Goal: Communication & Community: Answer question/provide support

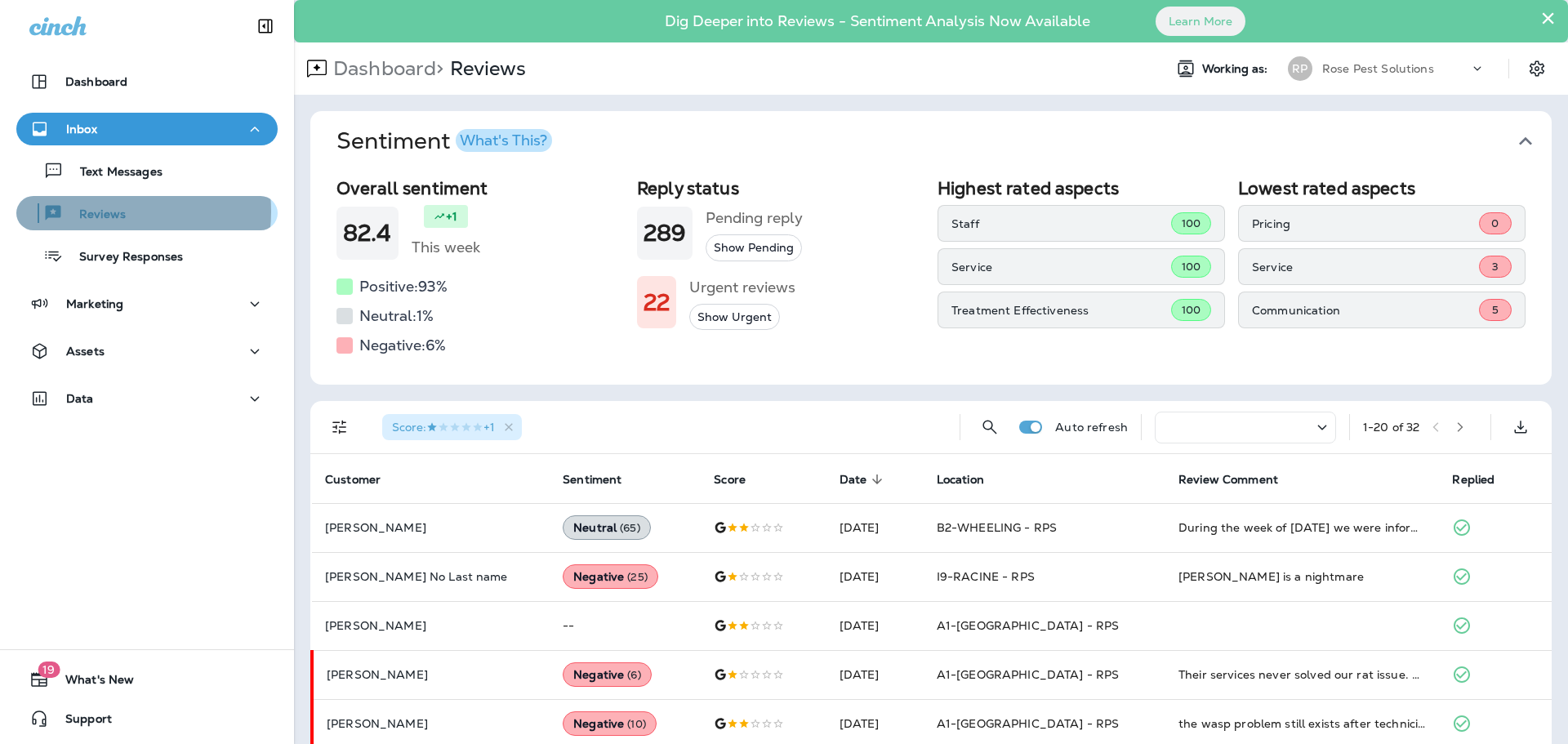
click at [92, 211] on p "Reviews" at bounding box center [94, 216] width 63 height 16
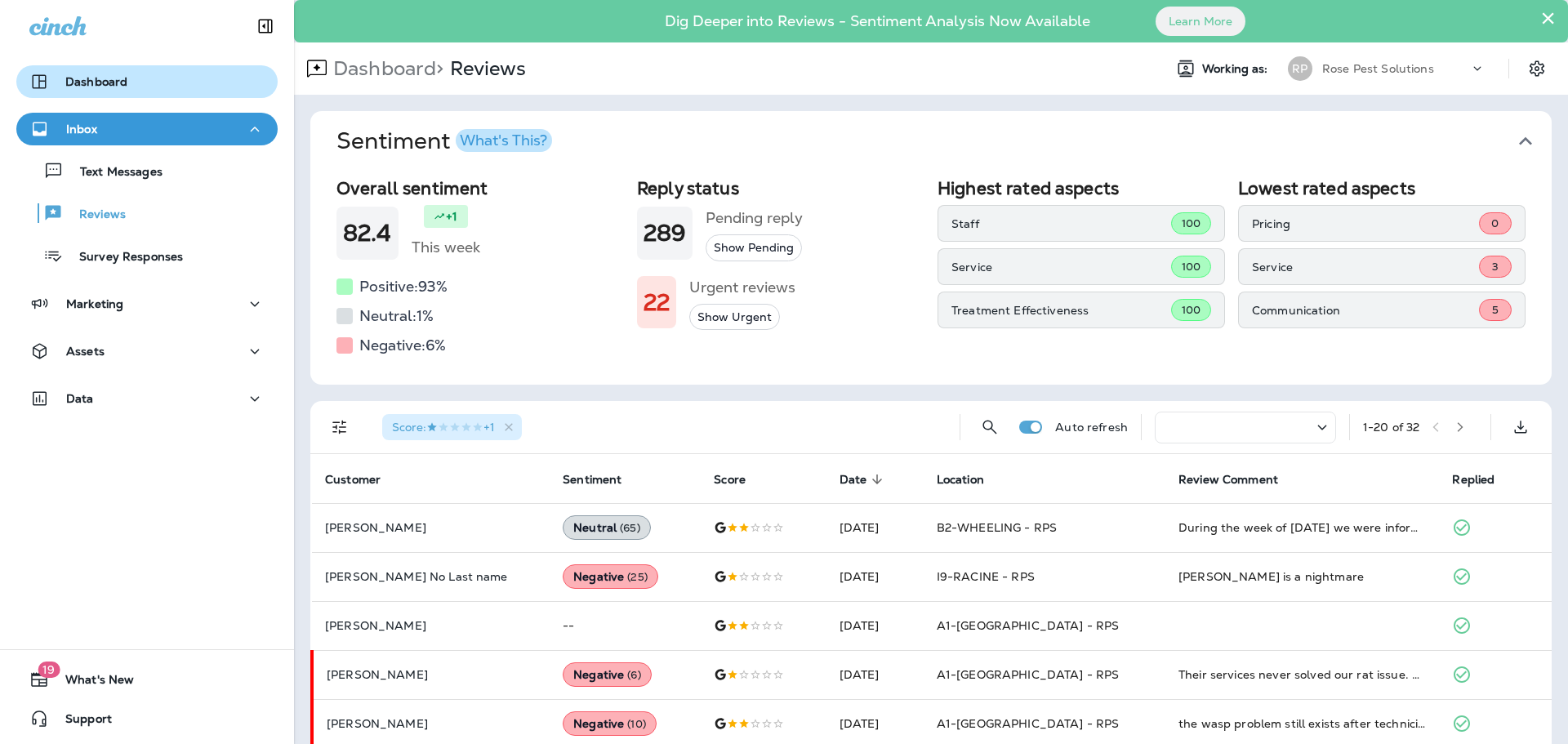
click at [110, 84] on p "Dashboard" at bounding box center [96, 81] width 62 height 13
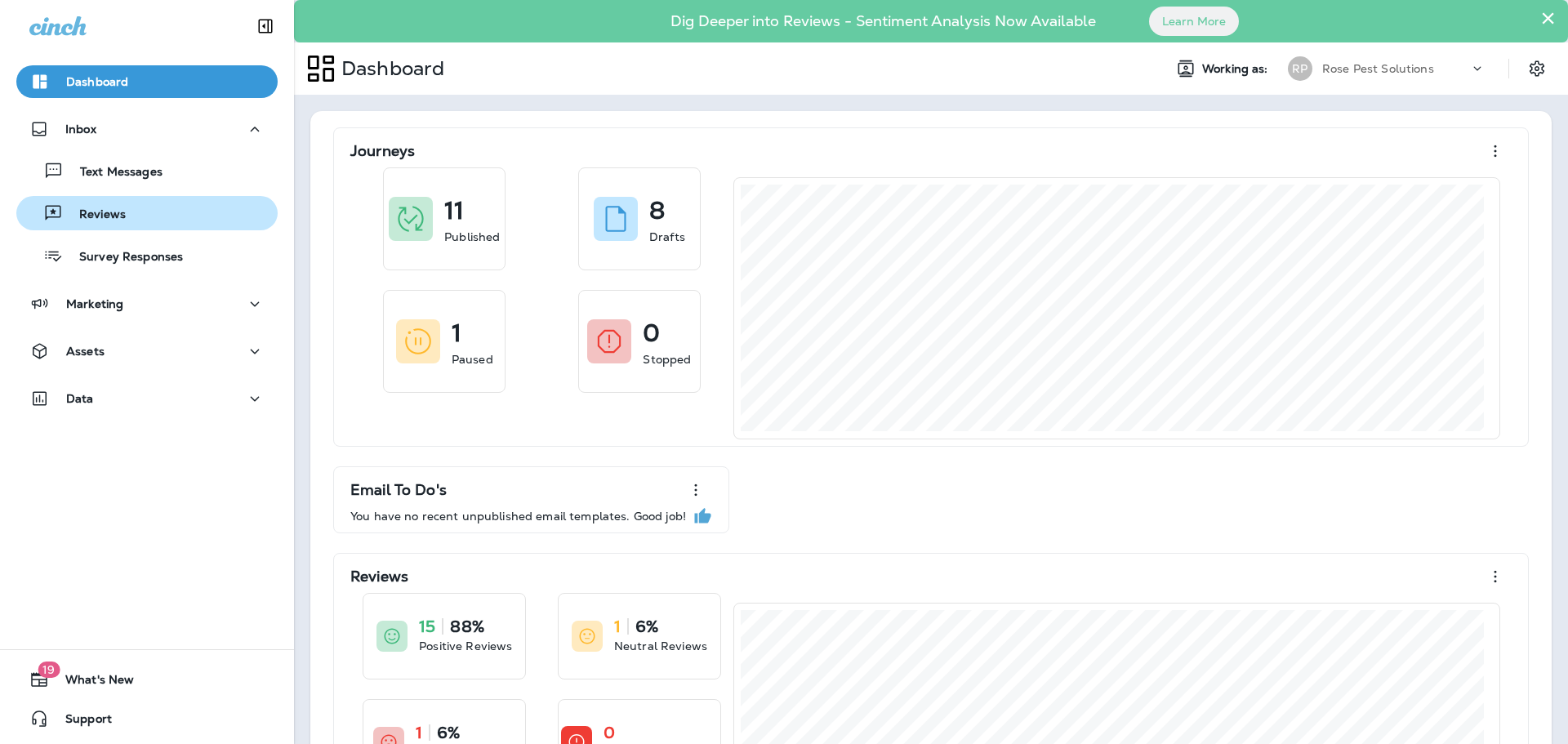
click at [115, 208] on p "Reviews" at bounding box center [94, 216] width 63 height 16
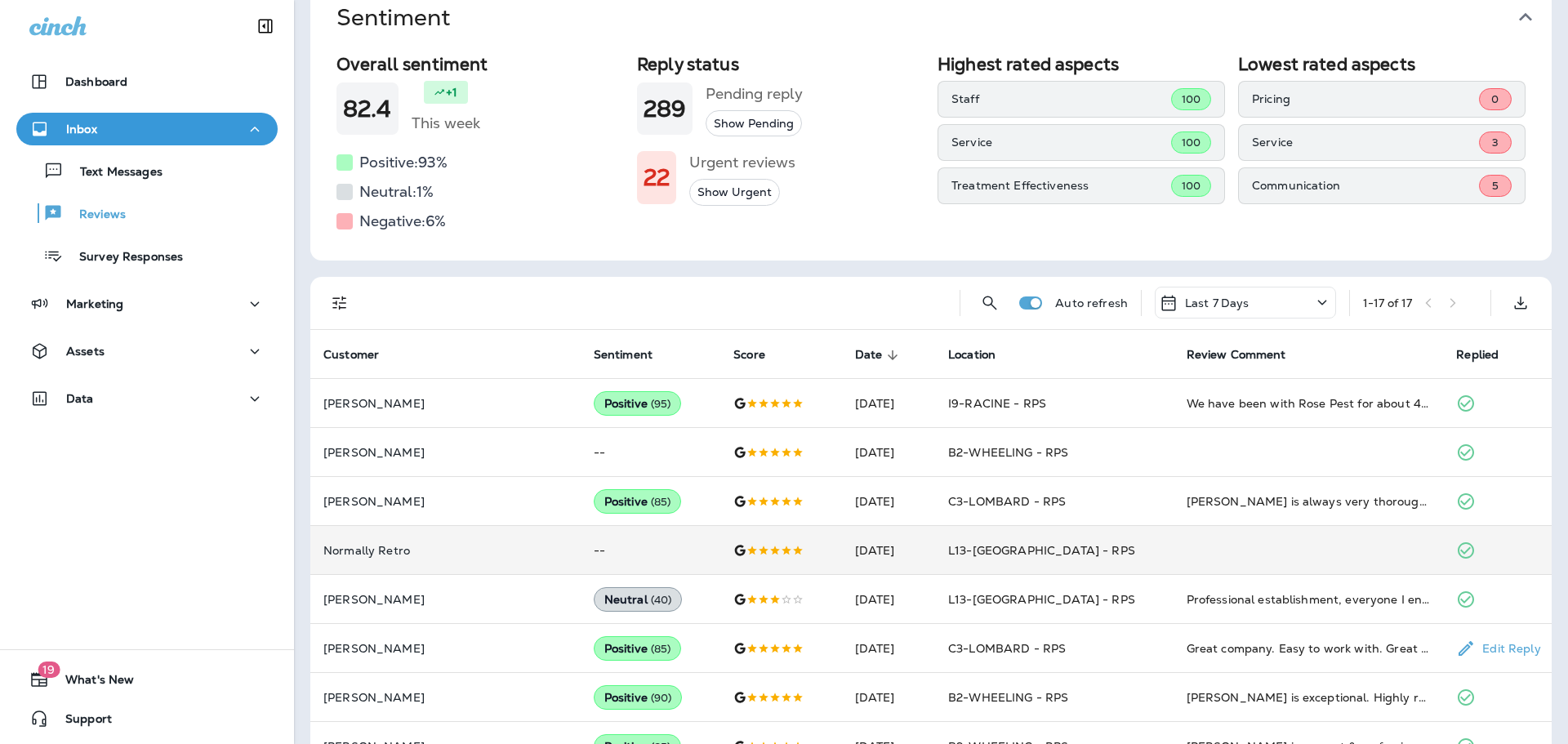
scroll to position [164, 0]
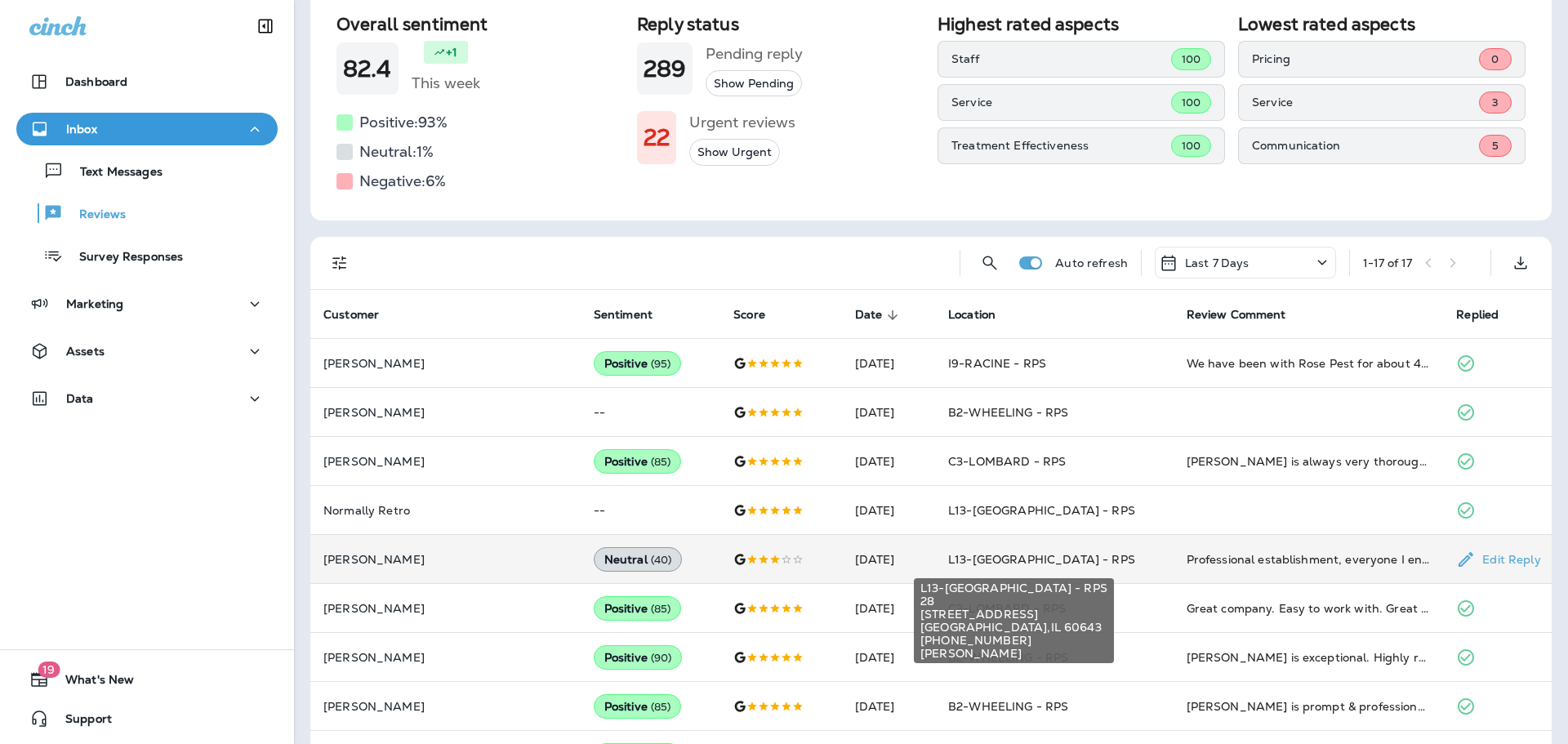
click at [977, 559] on span "L13-[GEOGRAPHIC_DATA] - RPS" at bounding box center [1041, 559] width 187 height 15
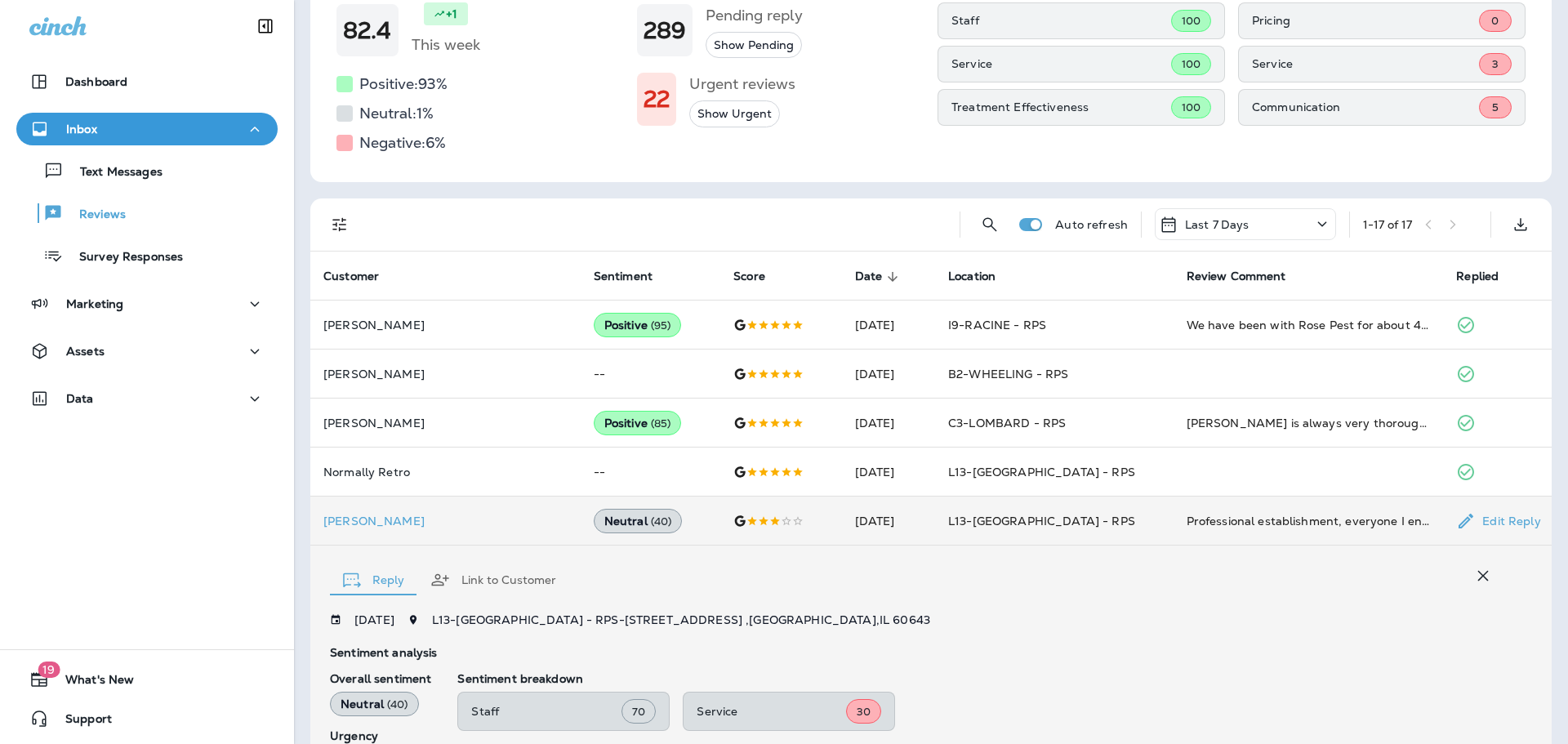
scroll to position [173, 0]
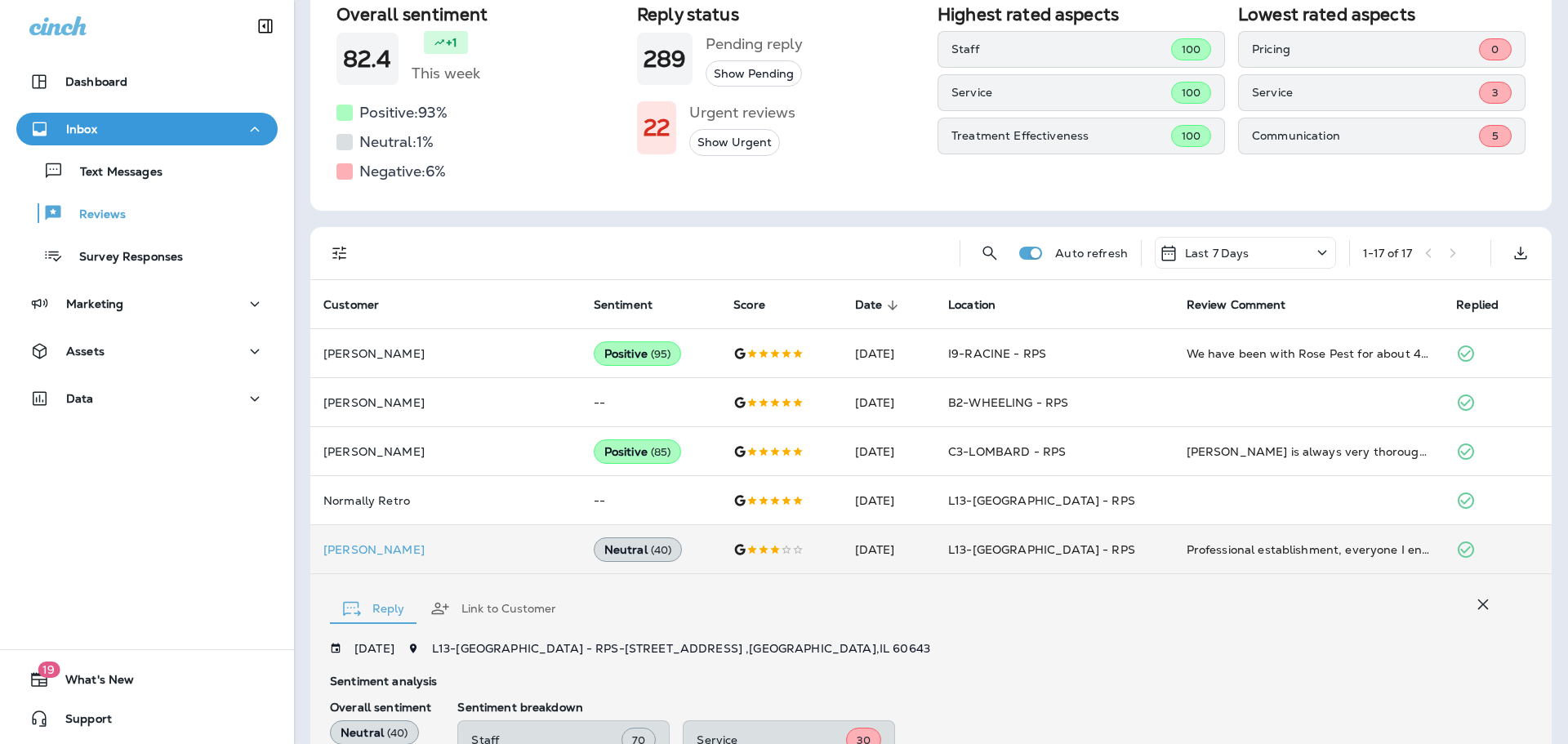
click at [959, 314] on th "Location" at bounding box center [1053, 304] width 238 height 49
click at [956, 305] on span "Location" at bounding box center [972, 305] width 48 height 14
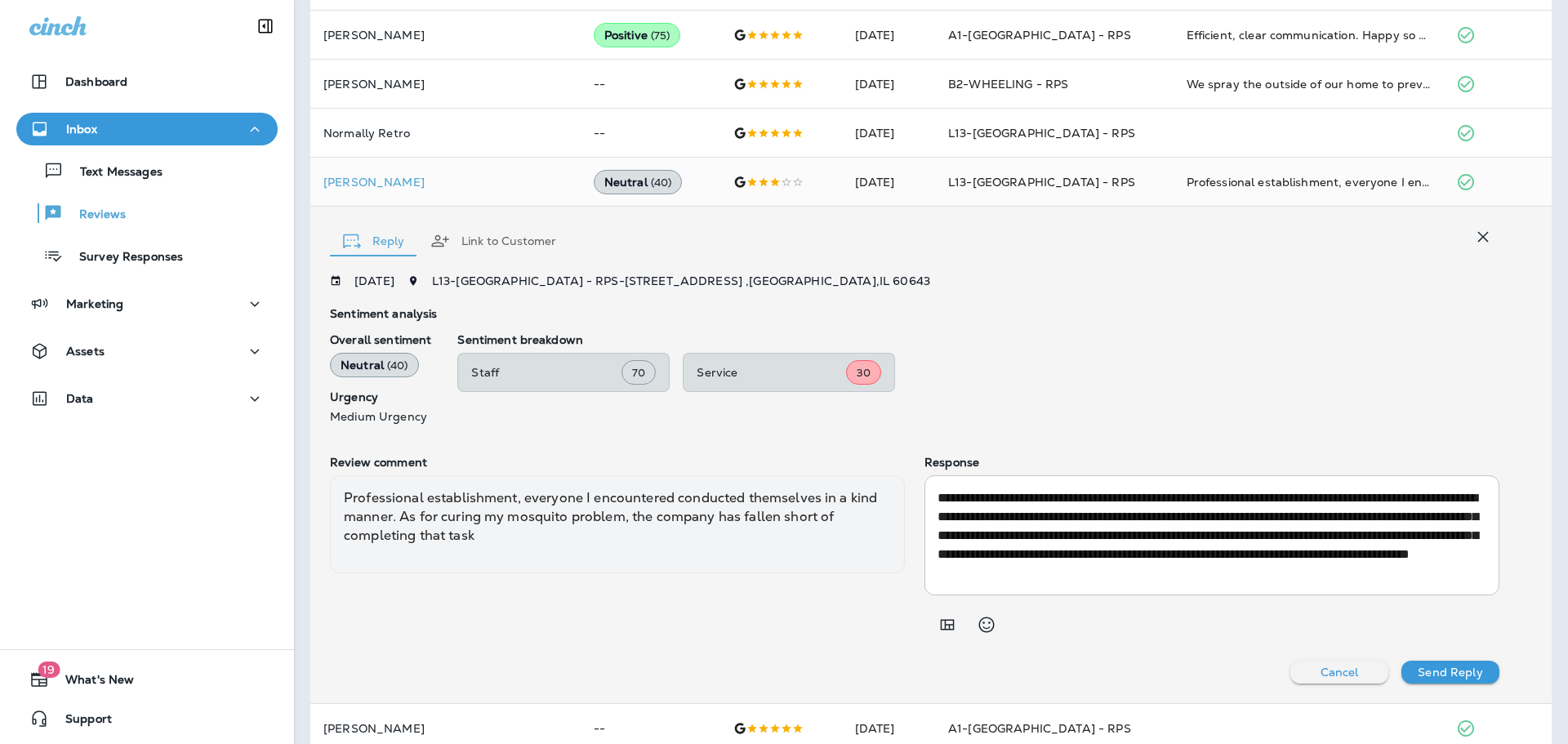
scroll to position [1105, 0]
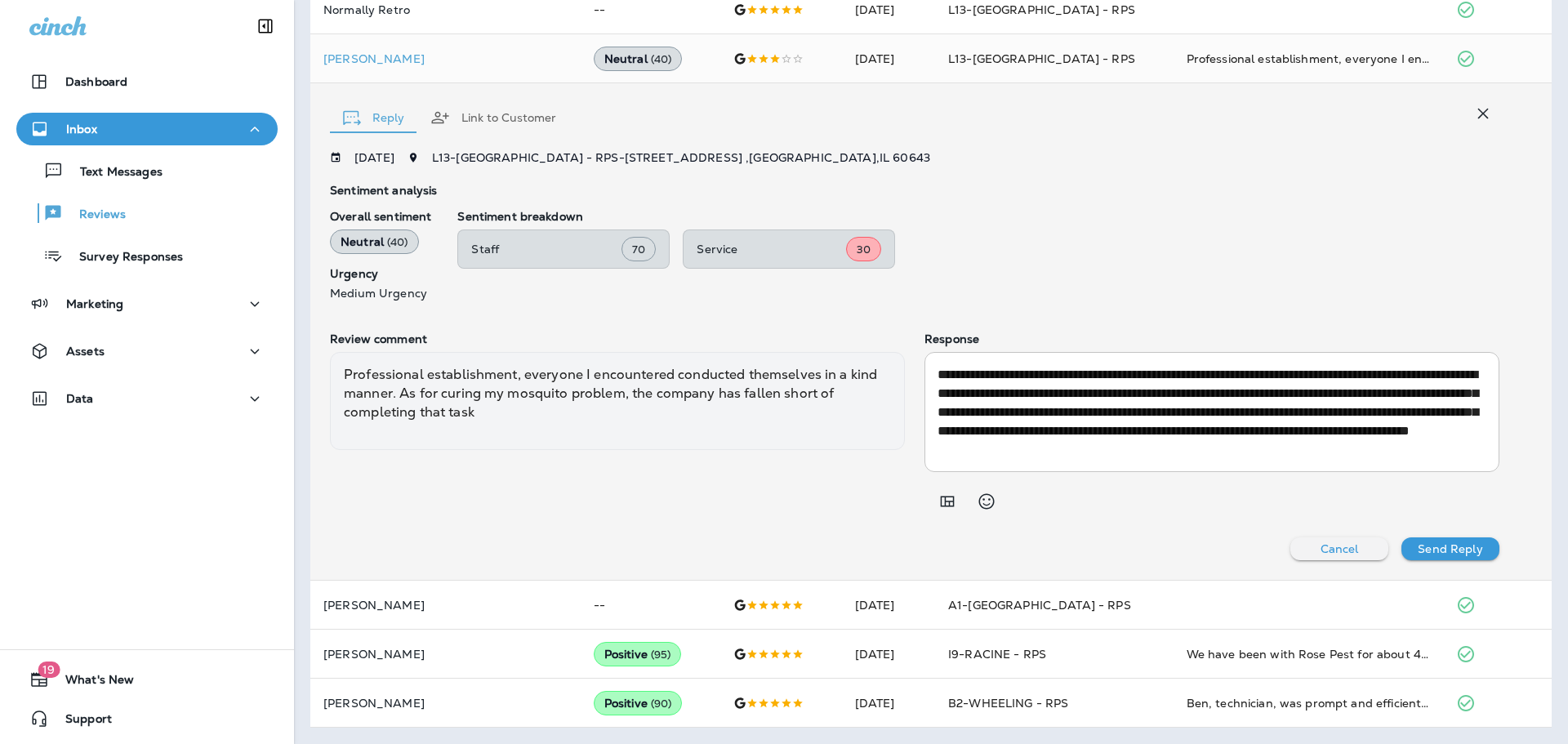
click at [977, 565] on div "**********" at bounding box center [931, 331] width 1242 height 496
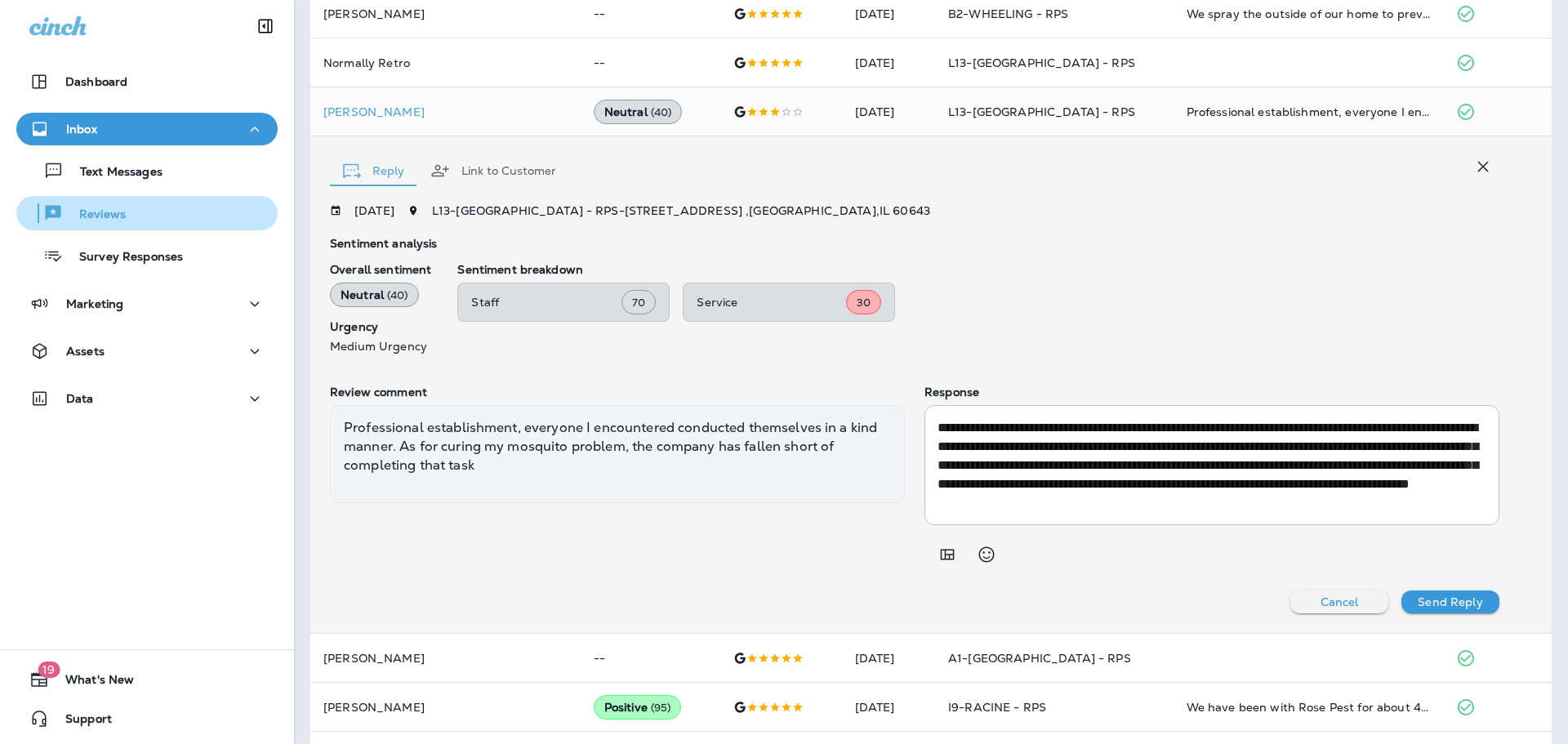
scroll to position [1024, 0]
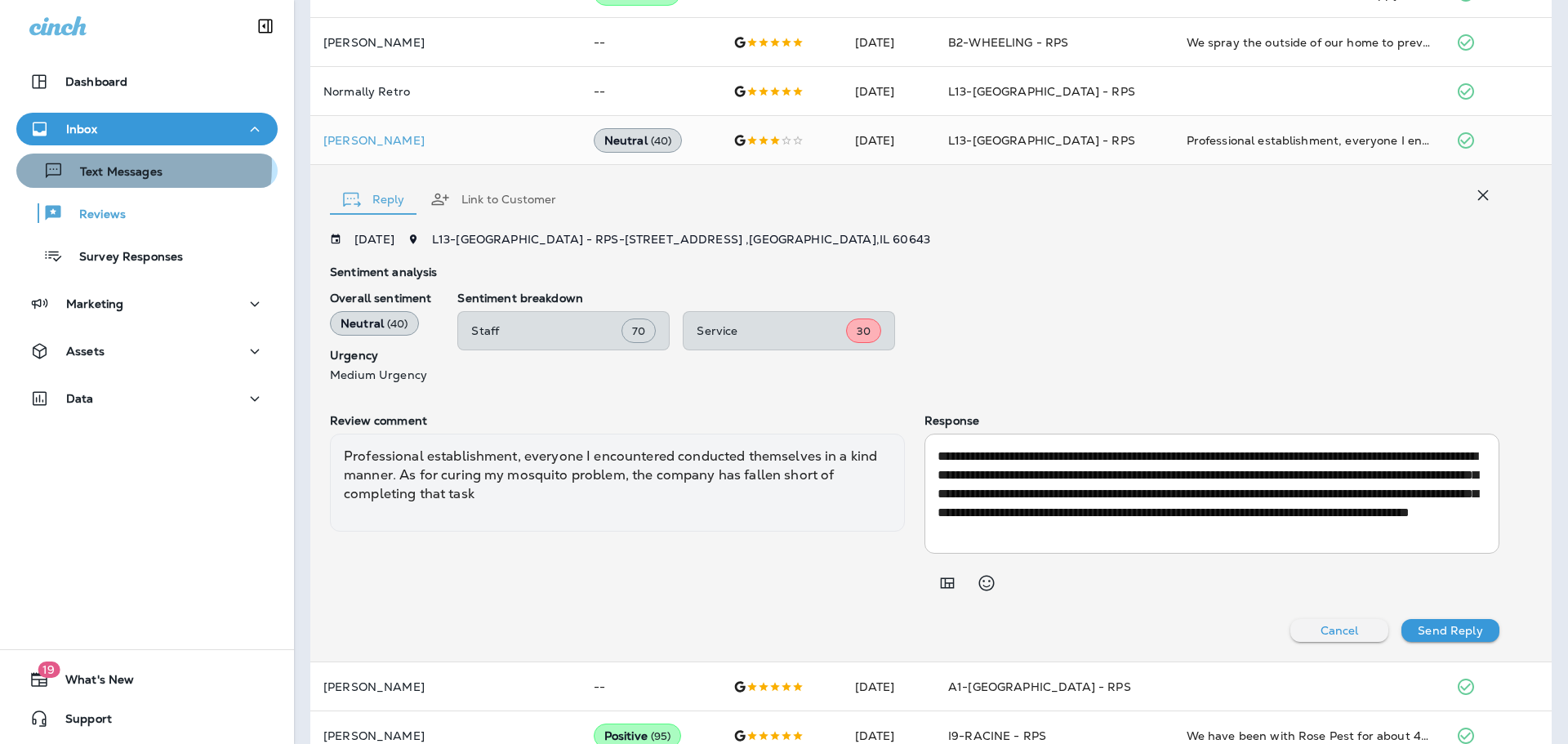
click at [116, 165] on p "Text Messages" at bounding box center [113, 173] width 99 height 16
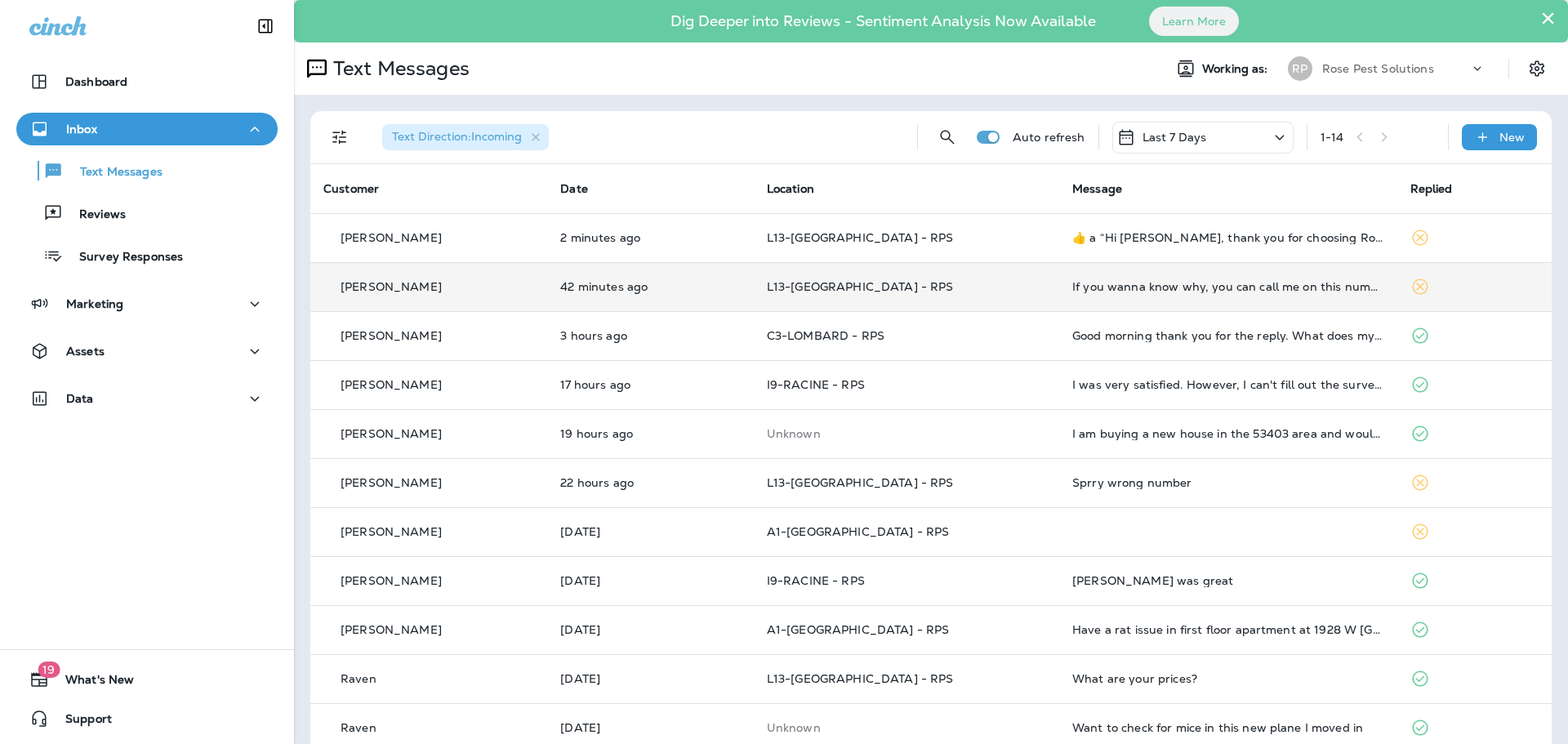
click at [702, 311] on td "42 minutes ago" at bounding box center [650, 286] width 206 height 49
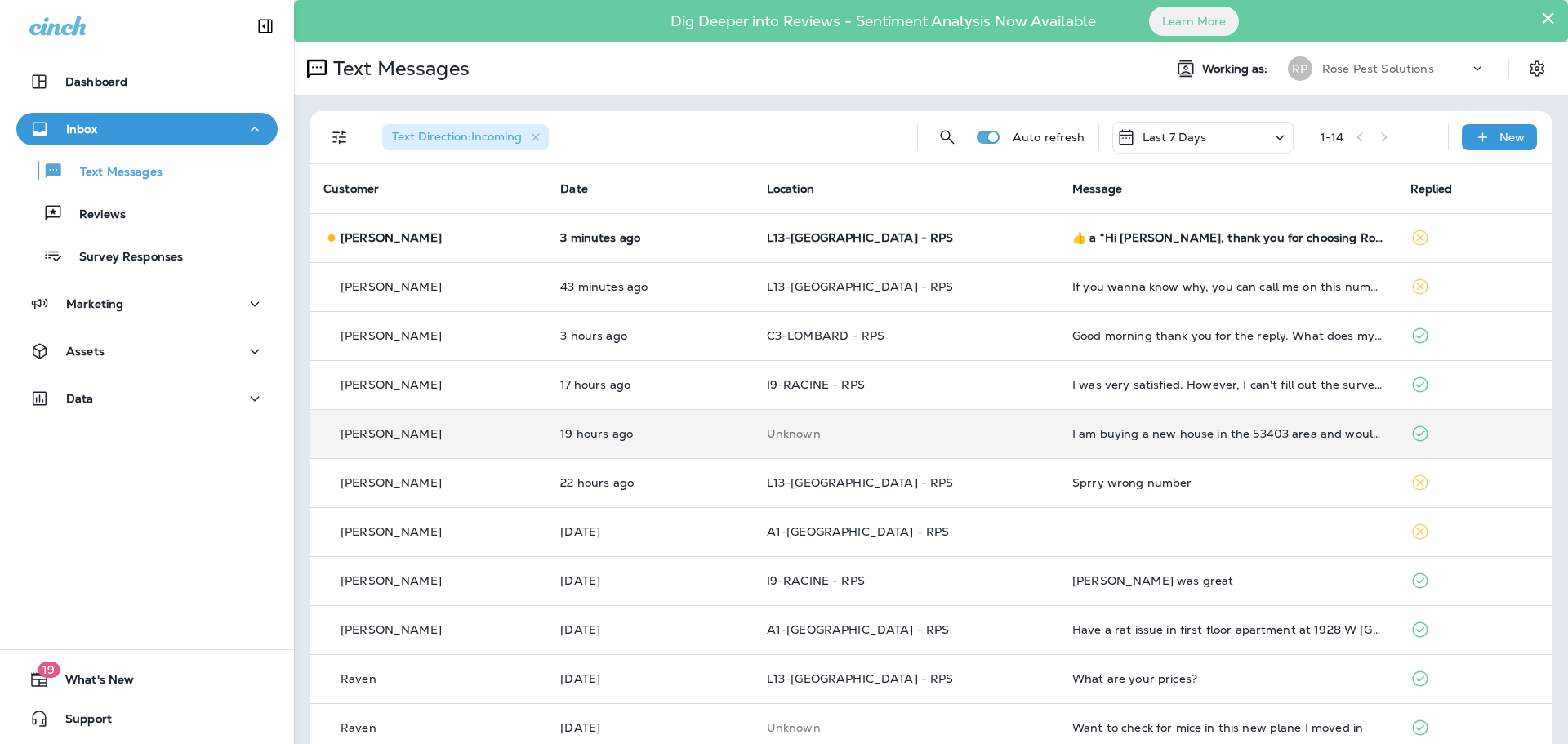
drag, startPoint x: 1010, startPoint y: 279, endPoint x: 1031, endPoint y: 450, distance: 172.3
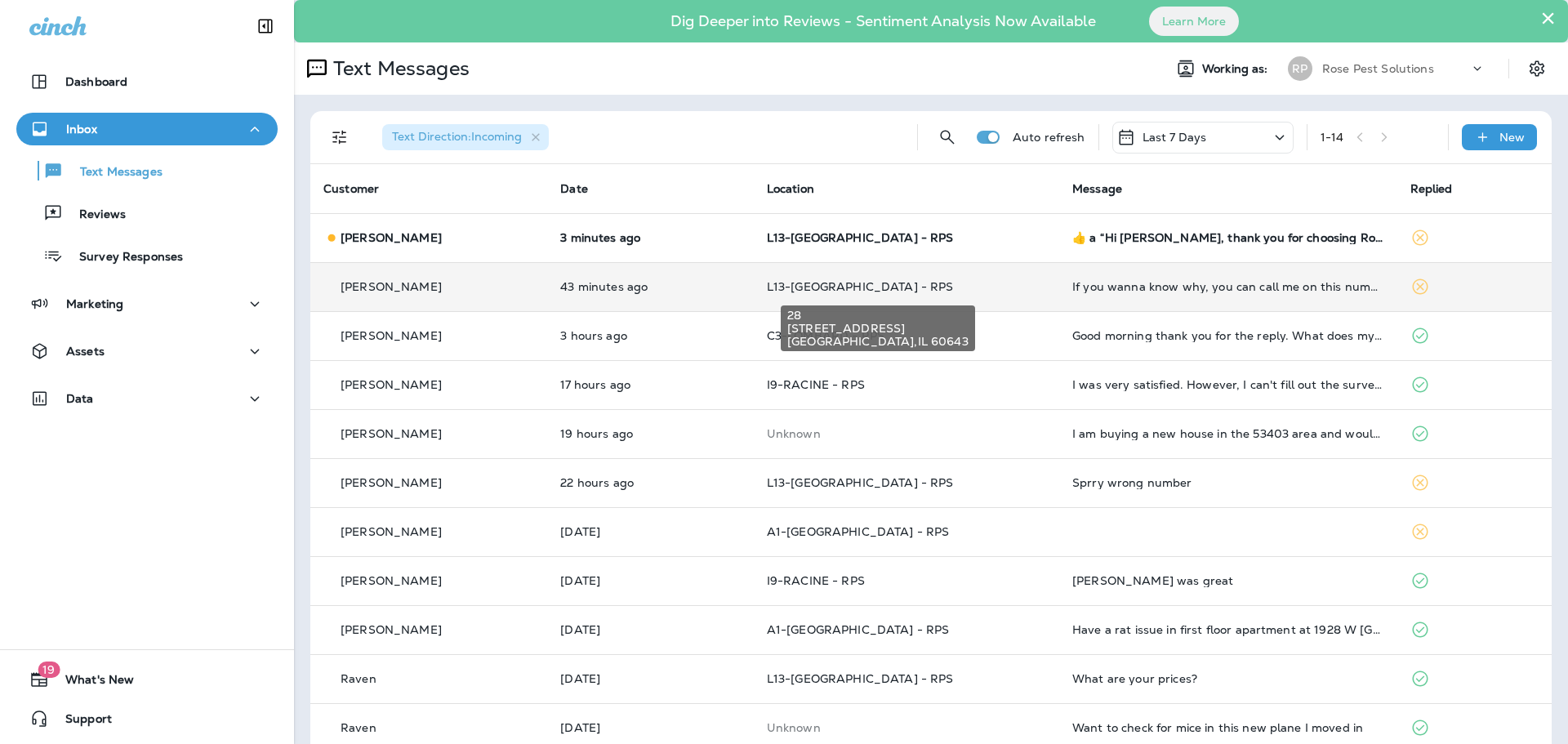
click at [781, 288] on span "L13-[GEOGRAPHIC_DATA] - RPS" at bounding box center [860, 287] width 187 height 15
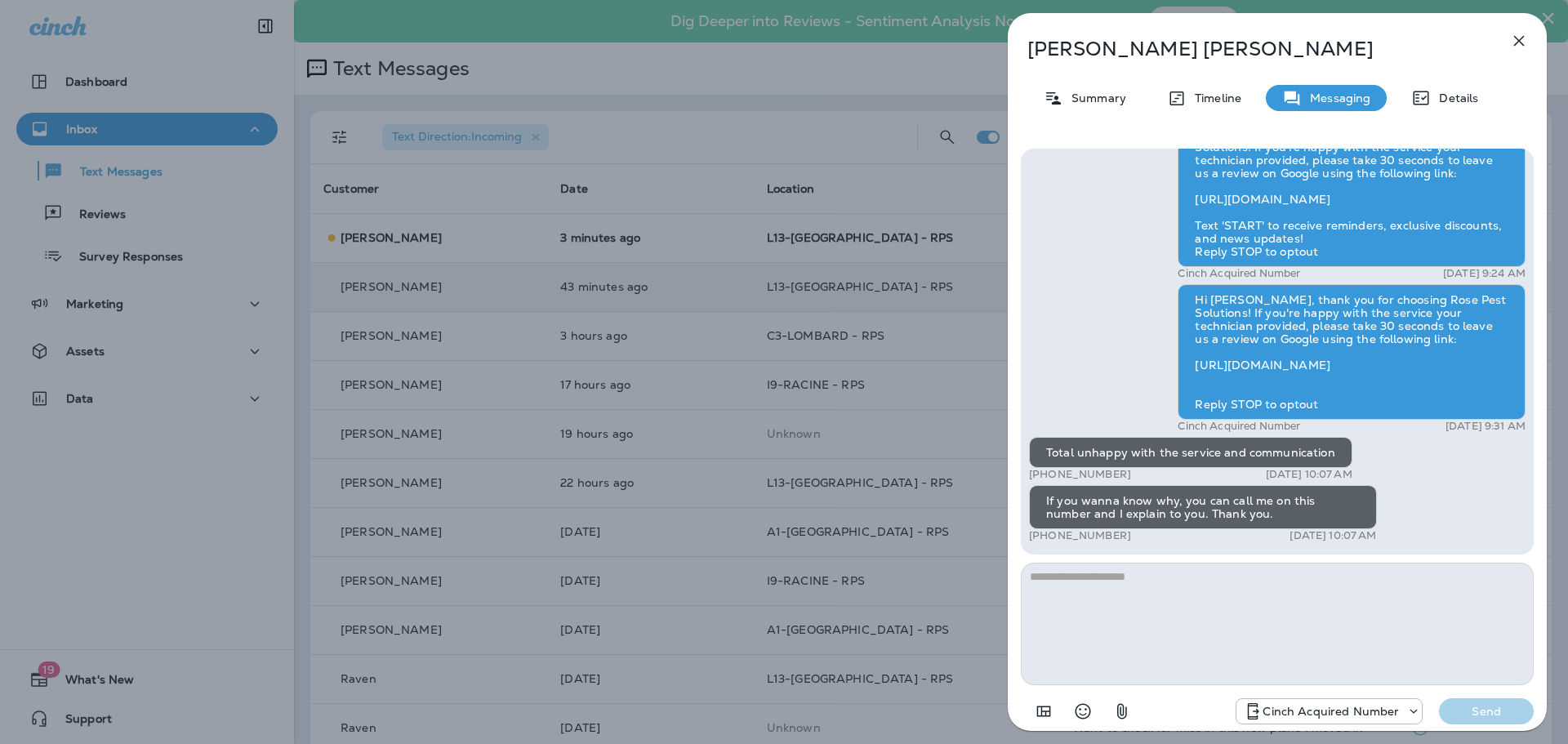
click at [1531, 48] on button "button" at bounding box center [1518, 41] width 33 height 33
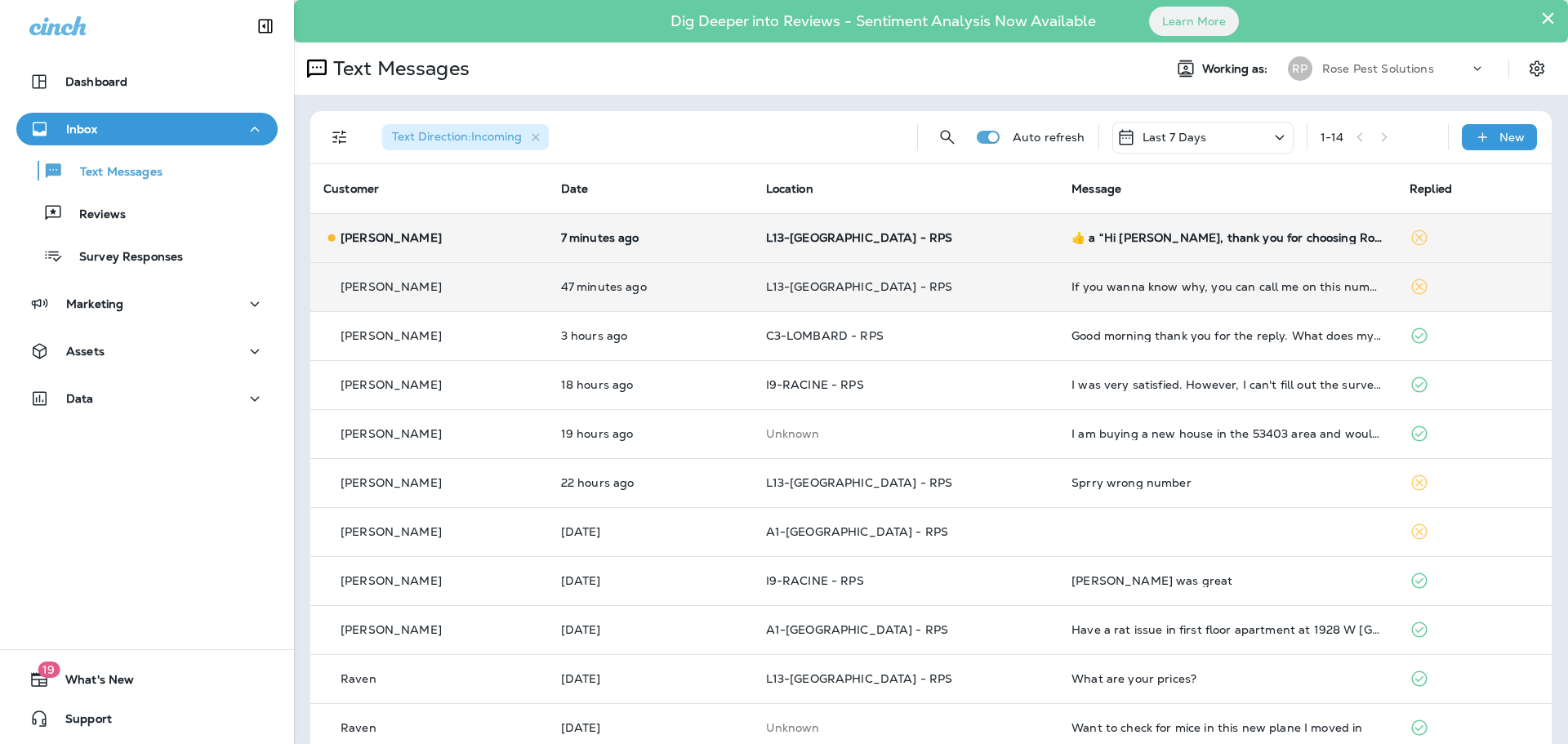
click at [1113, 244] on td "​👍​ a “ Hi [PERSON_NAME], thank you for choosing Rose Pest Solutions! If you're…" at bounding box center [1228, 237] width 338 height 49
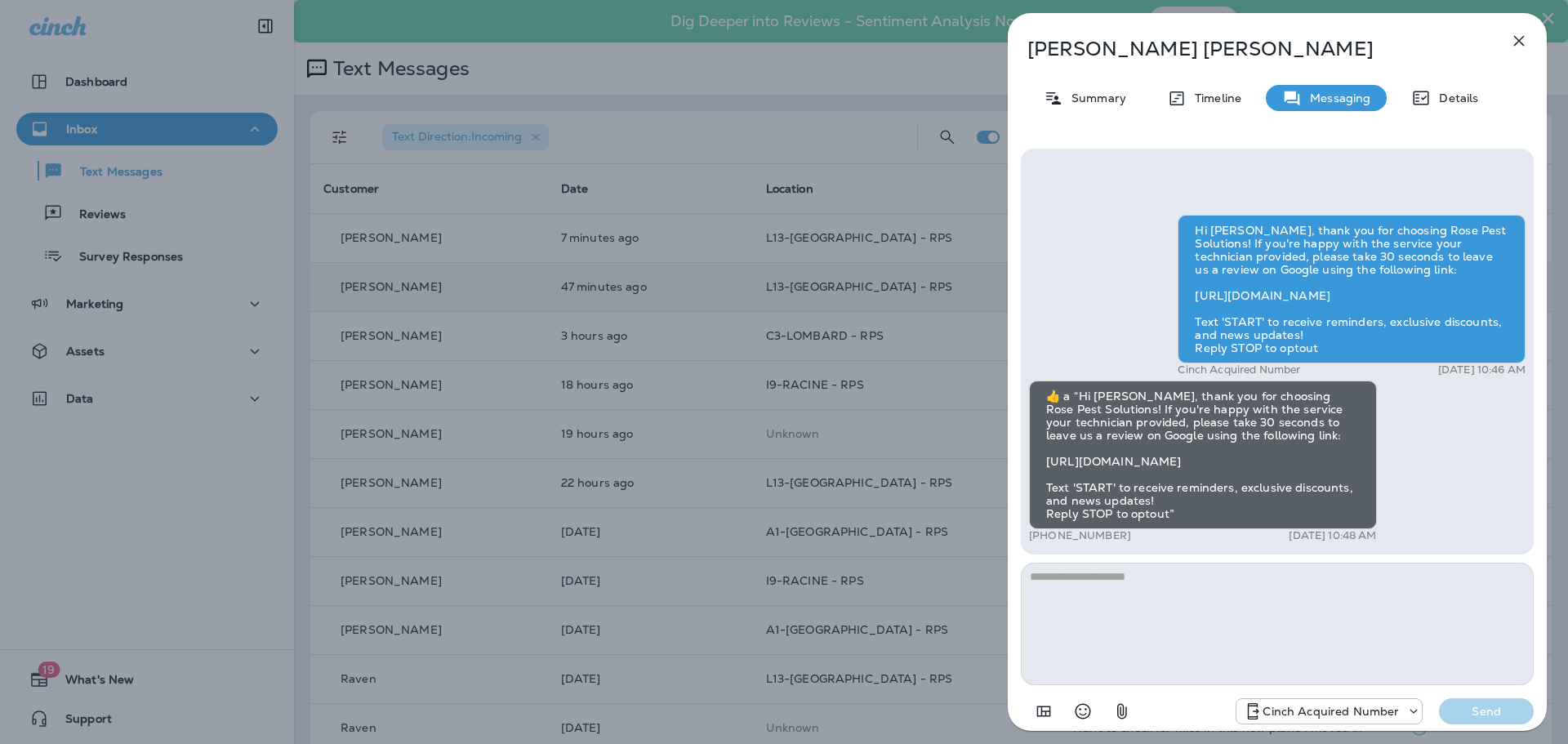
click at [1521, 43] on icon "button" at bounding box center [1519, 42] width 11 height 11
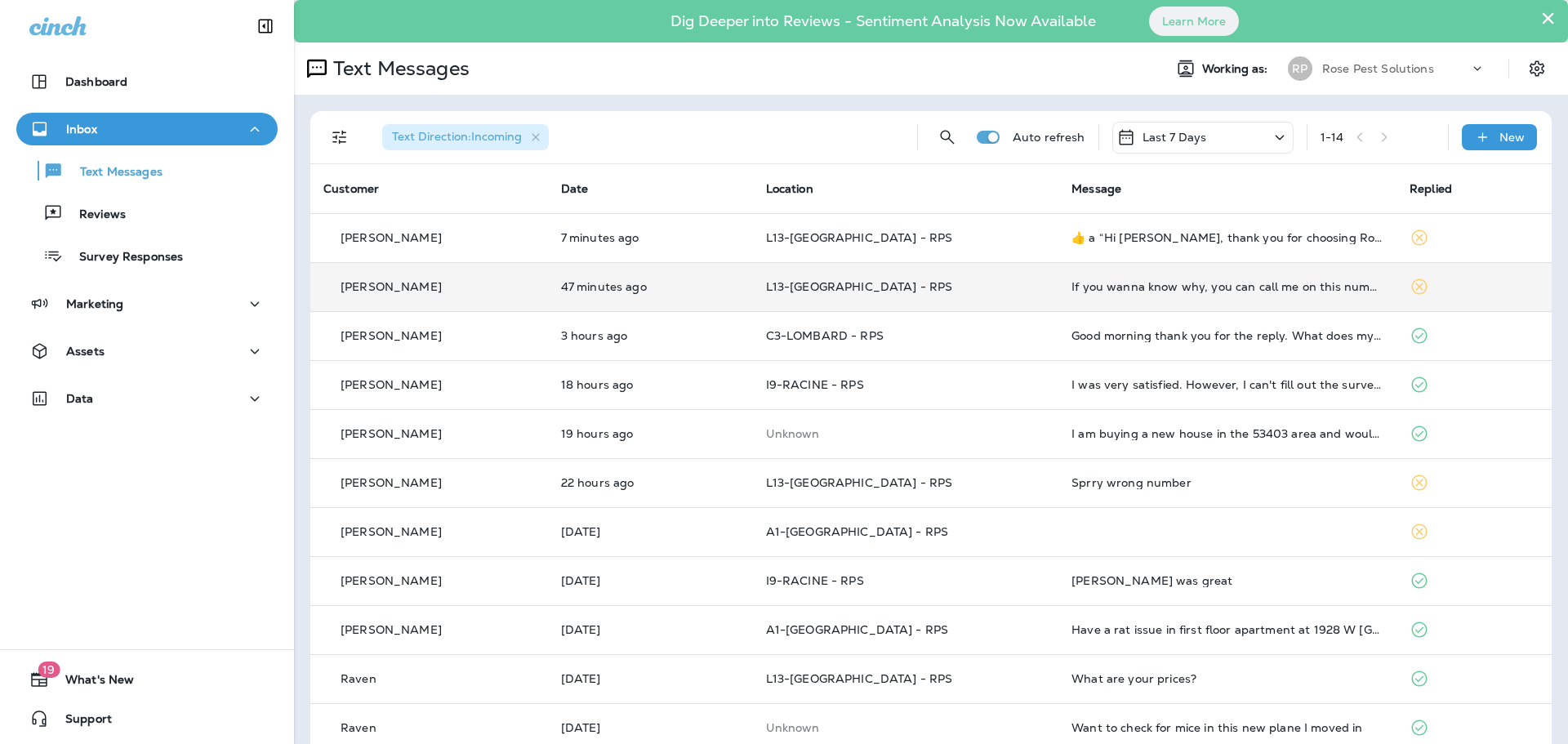
click at [807, 192] on span "Location" at bounding box center [790, 188] width 48 height 15
click at [792, 197] on th "Location" at bounding box center [906, 188] width 306 height 49
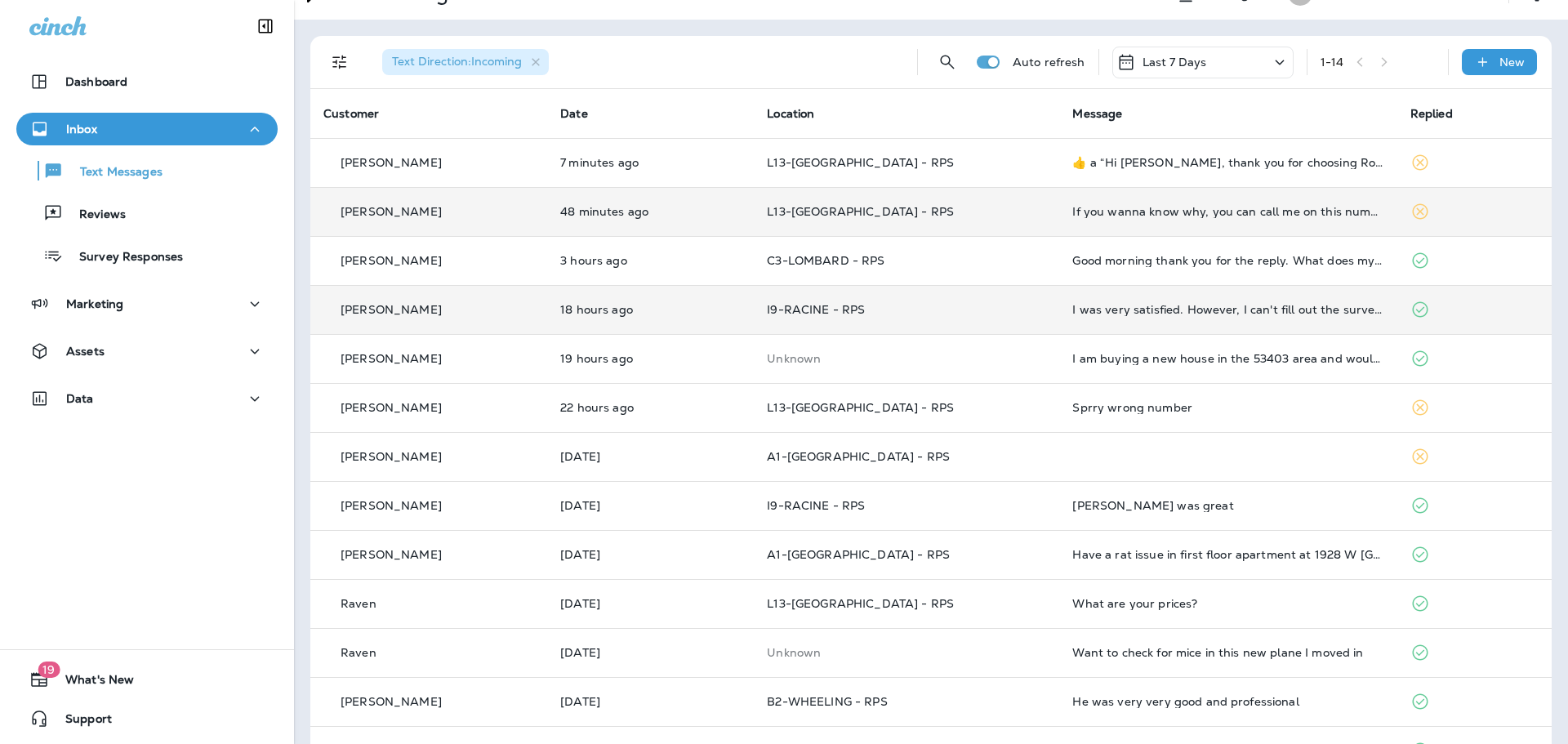
scroll to position [173, 0]
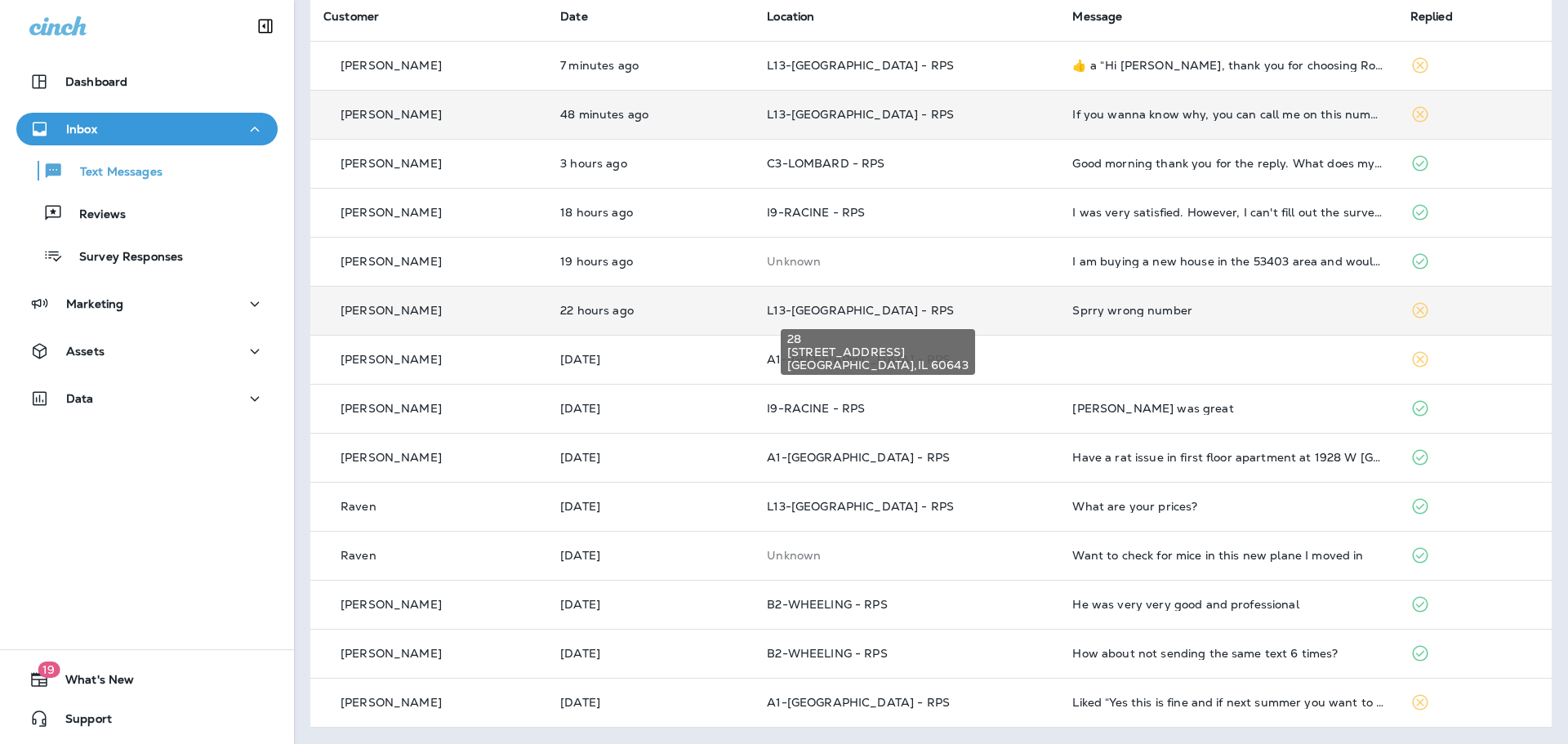
click at [838, 304] on span "L13-[GEOGRAPHIC_DATA] - RPS" at bounding box center [860, 311] width 187 height 15
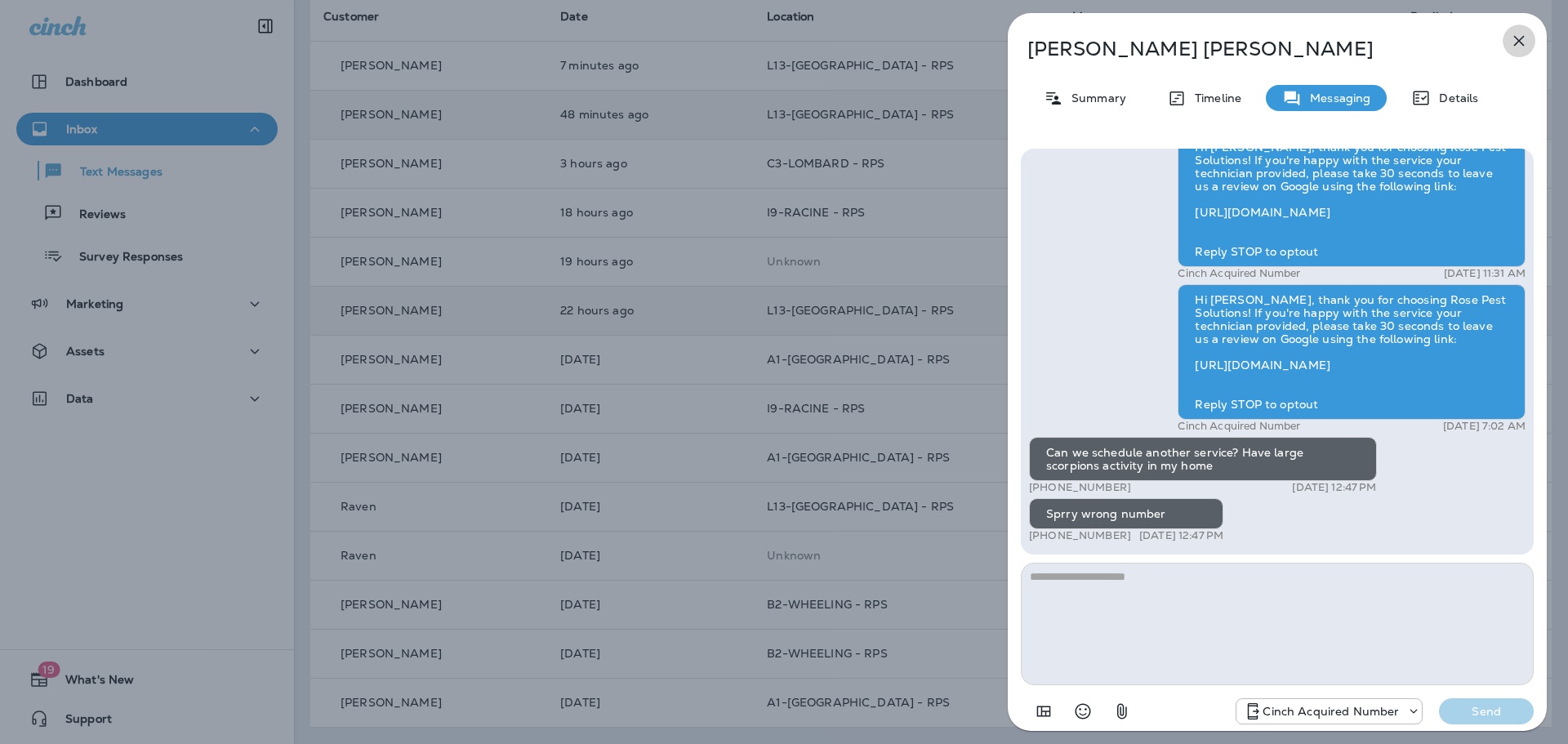
click at [1531, 42] on button "button" at bounding box center [1518, 41] width 33 height 33
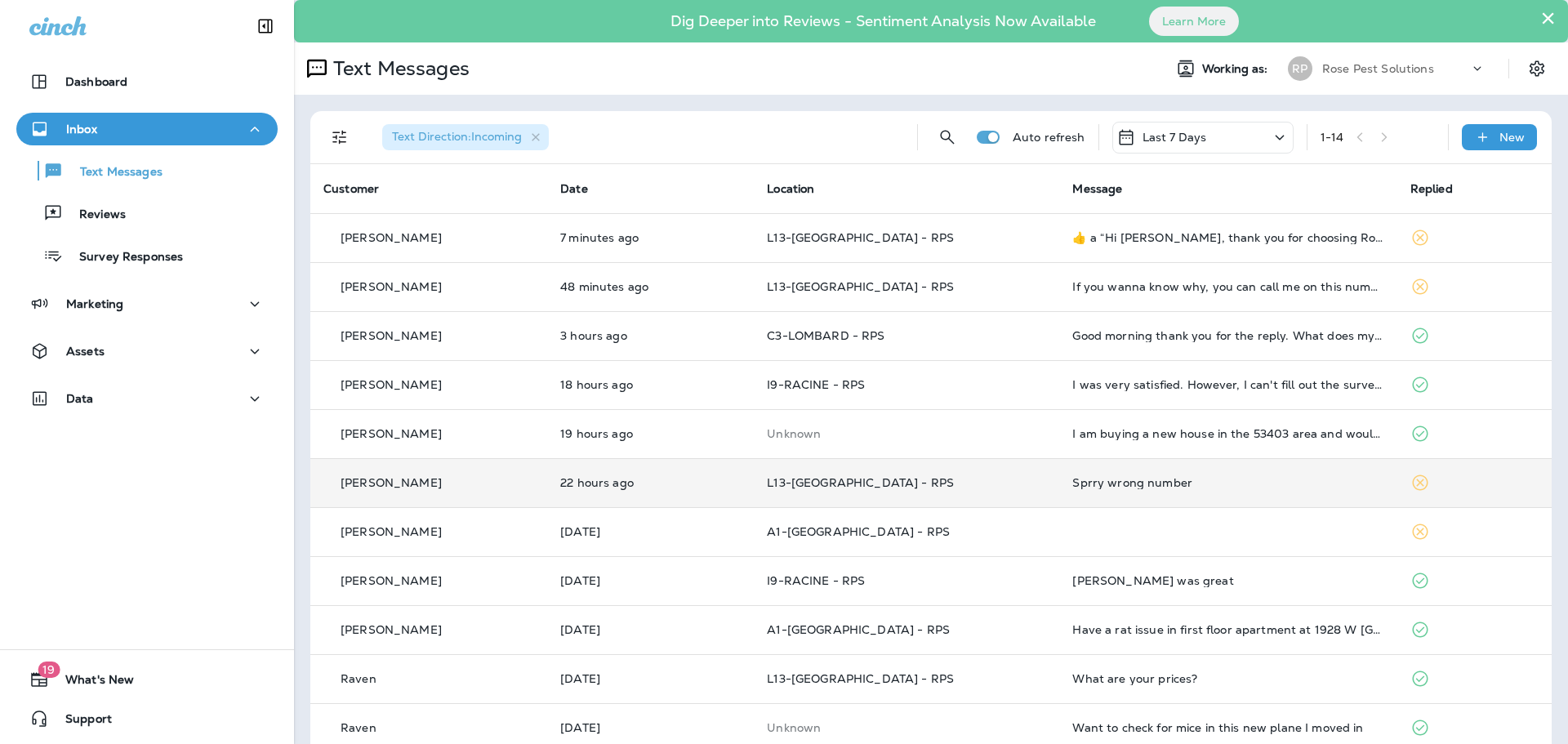
click at [71, 32] on icon at bounding box center [57, 26] width 57 height 19
